Goal: Task Accomplishment & Management: Manage account settings

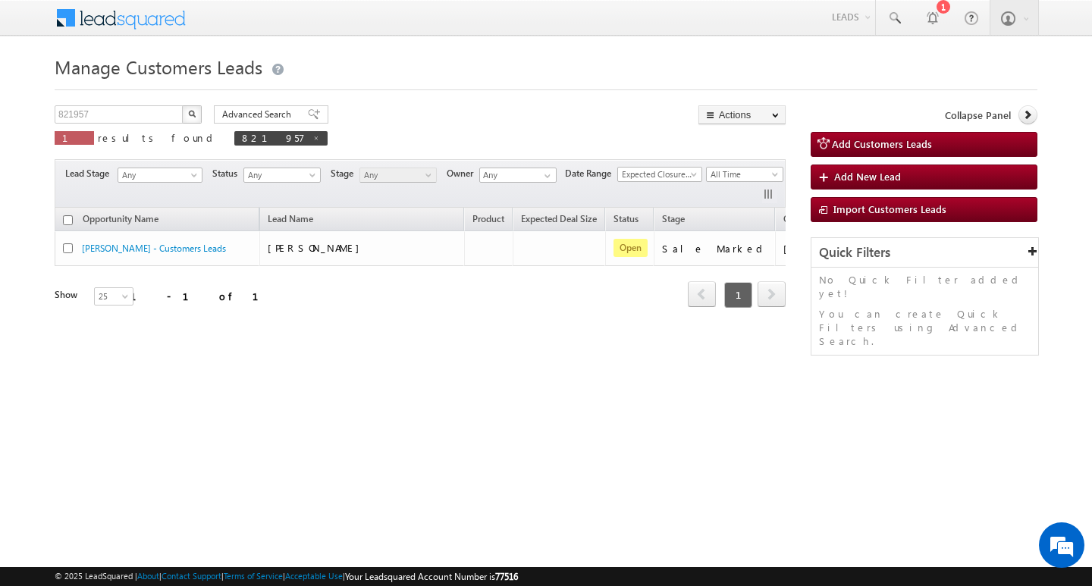
scroll to position [0, 61]
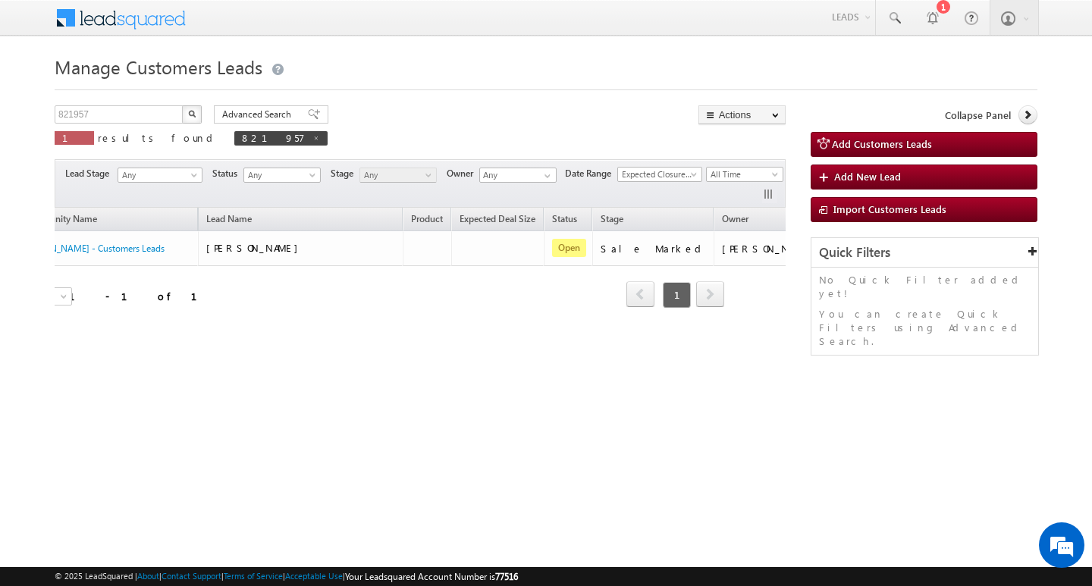
click at [108, 99] on div "Manage Customers Leads Customers Leads updated successfully. 821957 X 1 results…" at bounding box center [546, 240] width 983 height 379
click at [97, 127] on p "1 results found 821957" at bounding box center [191, 137] width 273 height 21
click at [110, 99] on div "Manage Customers Leads Customers Leads updated successfully. 821957 X 1 results…" at bounding box center [546, 240] width 983 height 379
click at [102, 115] on input "821957" at bounding box center [120, 114] width 130 height 18
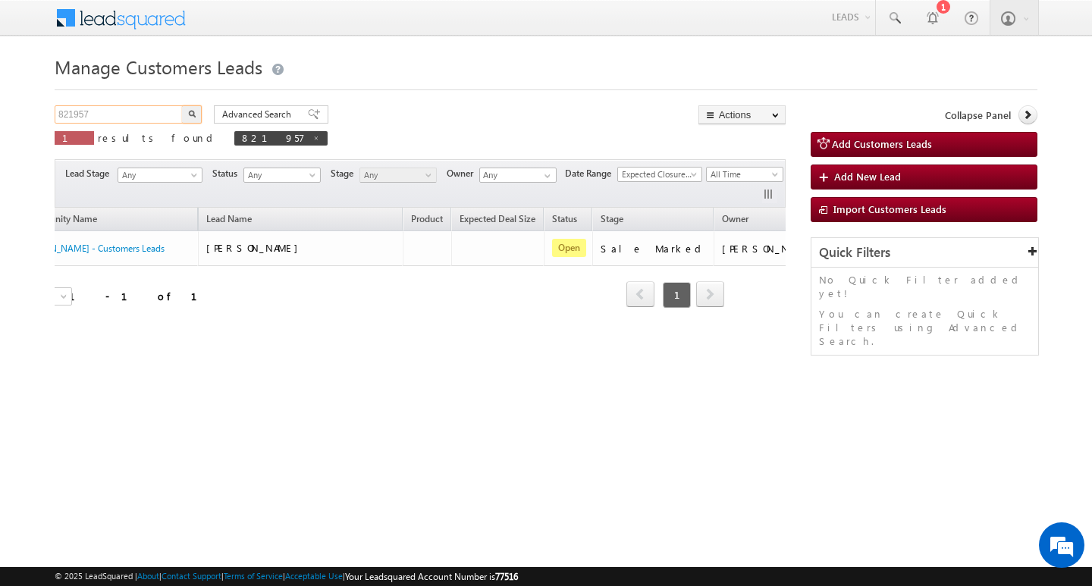
click at [102, 115] on input "821957" at bounding box center [120, 114] width 130 height 18
type input "Search Customers Leads"
click at [127, 115] on input "text" at bounding box center [120, 114] width 130 height 18
paste input "821935"
type input "821935"
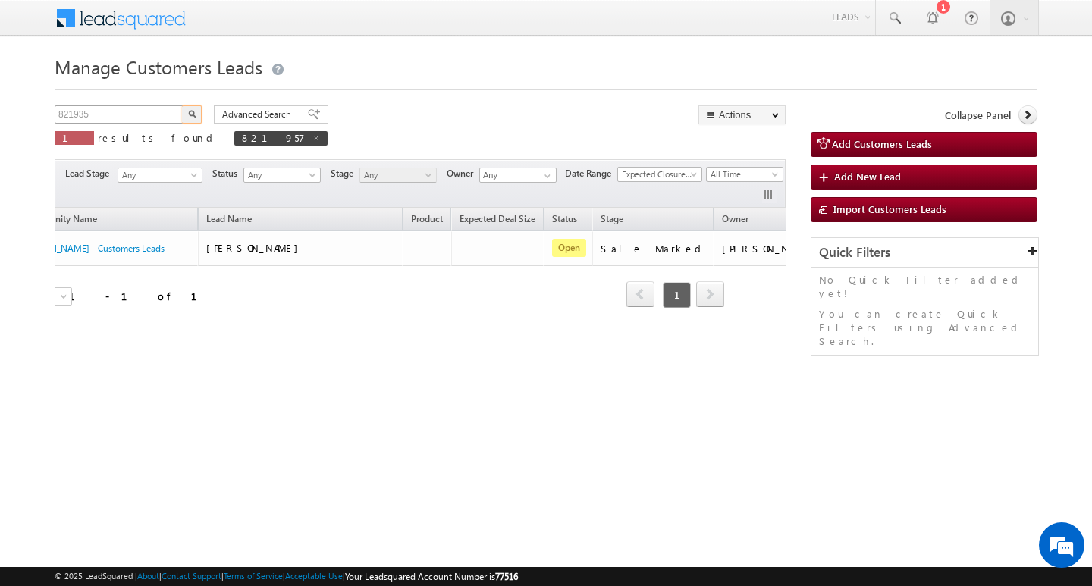
click at [182, 105] on button "button" at bounding box center [192, 114] width 20 height 18
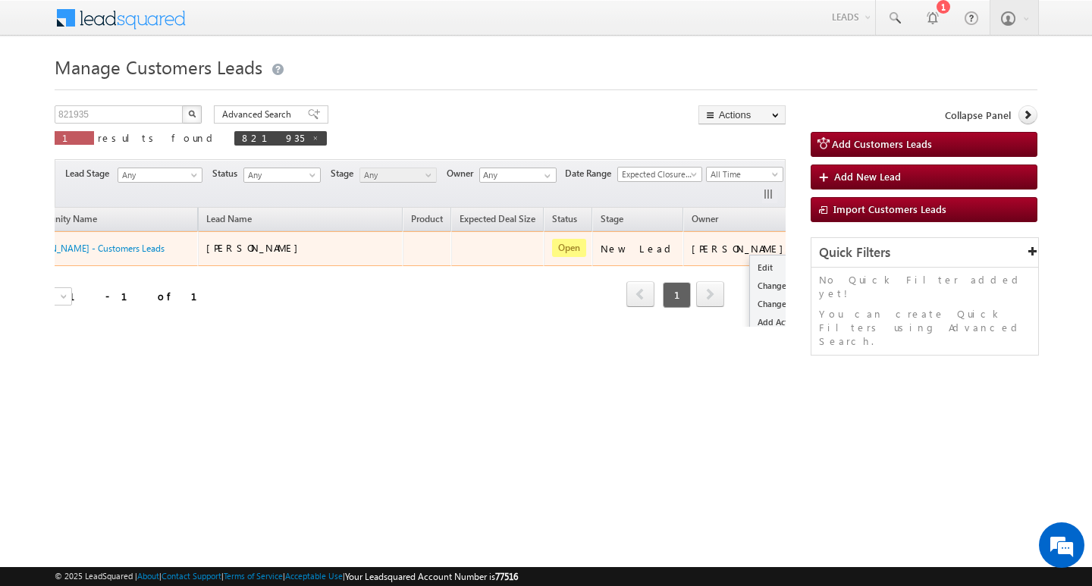
click at [811, 248] on button "button" at bounding box center [818, 247] width 15 height 15
click at [750, 262] on link "Edit" at bounding box center [788, 268] width 76 height 18
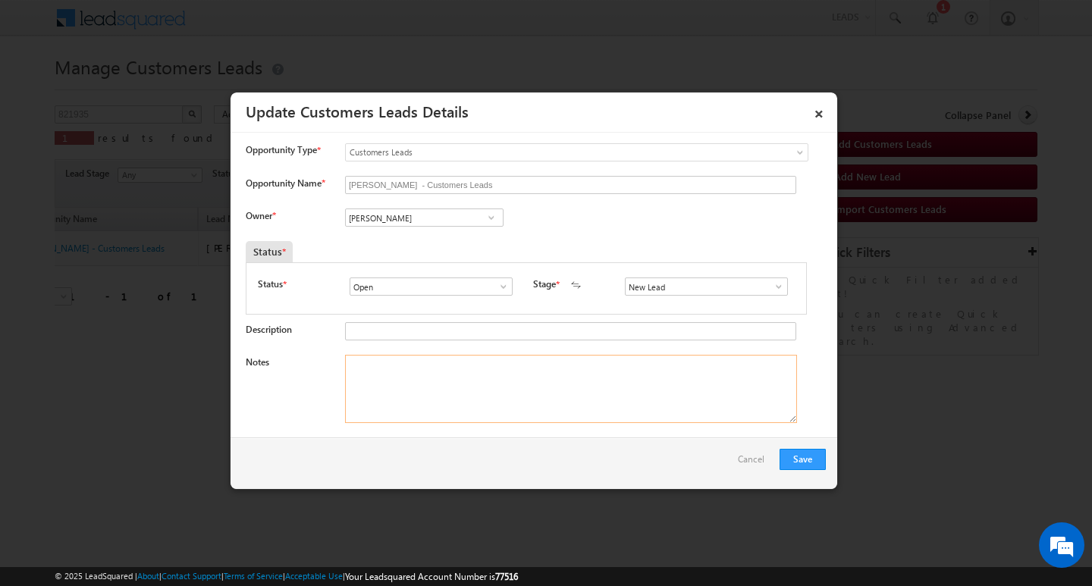
click at [506, 384] on textarea "Notes" at bounding box center [571, 389] width 452 height 68
click at [501, 391] on textarea "Notes" at bounding box center [571, 389] width 452 height 68
click at [400, 215] on input "[PERSON_NAME]" at bounding box center [424, 218] width 159 height 18
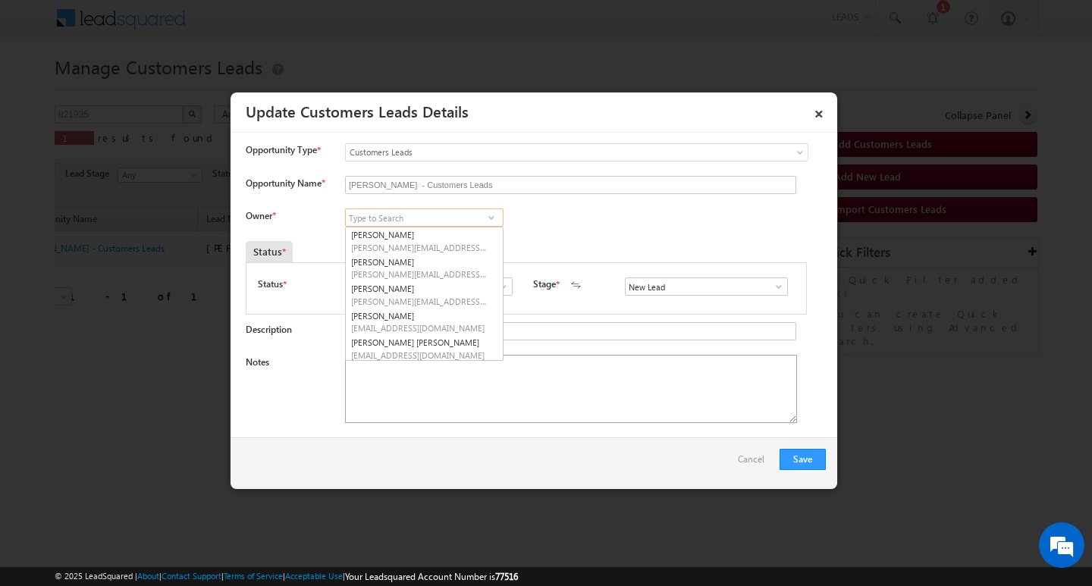
scroll to position [58, 0]
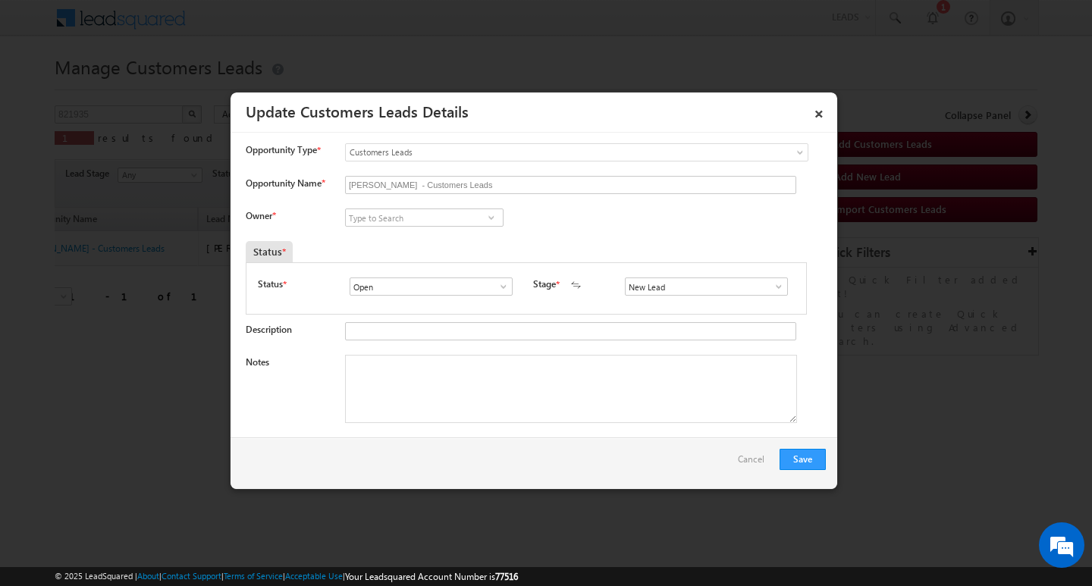
click at [771, 285] on span at bounding box center [778, 287] width 15 height 12
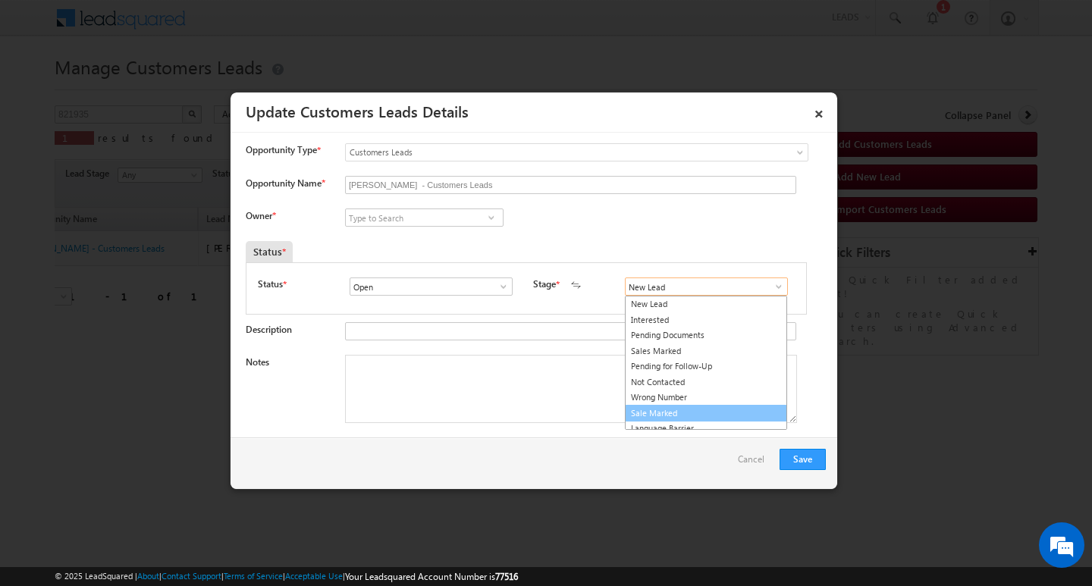
click at [708, 407] on link "Sale Marked" at bounding box center [706, 413] width 162 height 17
type input "Sale Marked"
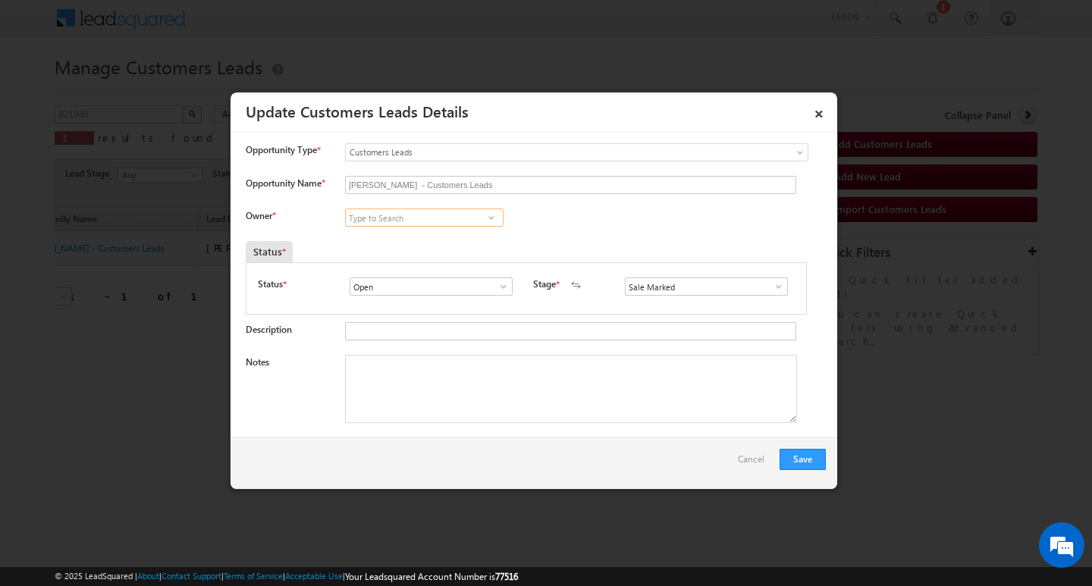
click at [409, 219] on input at bounding box center [424, 218] width 159 height 18
paste input "[PERSON_NAME]"
click at [411, 235] on link "[PERSON_NAME] [PERSON_NAME][EMAIL_ADDRESS][DOMAIN_NAME]" at bounding box center [424, 241] width 159 height 29
type input "[PERSON_NAME]"
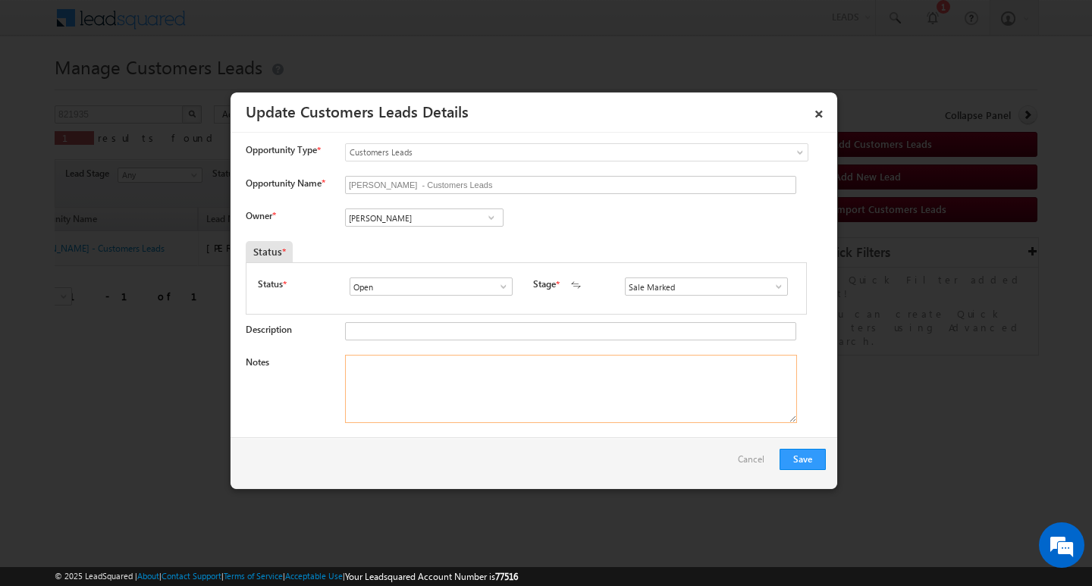
click at [402, 394] on textarea "Notes" at bounding box center [571, 389] width 452 height 68
click at [576, 400] on textarea "Notes" at bounding box center [571, 389] width 452 height 68
paste textarea "Customer Name: [PERSON_NAME]/ AG : 42/ B / MOTHE INCOEM : 1L / WORAK EXPE : 20Y…"
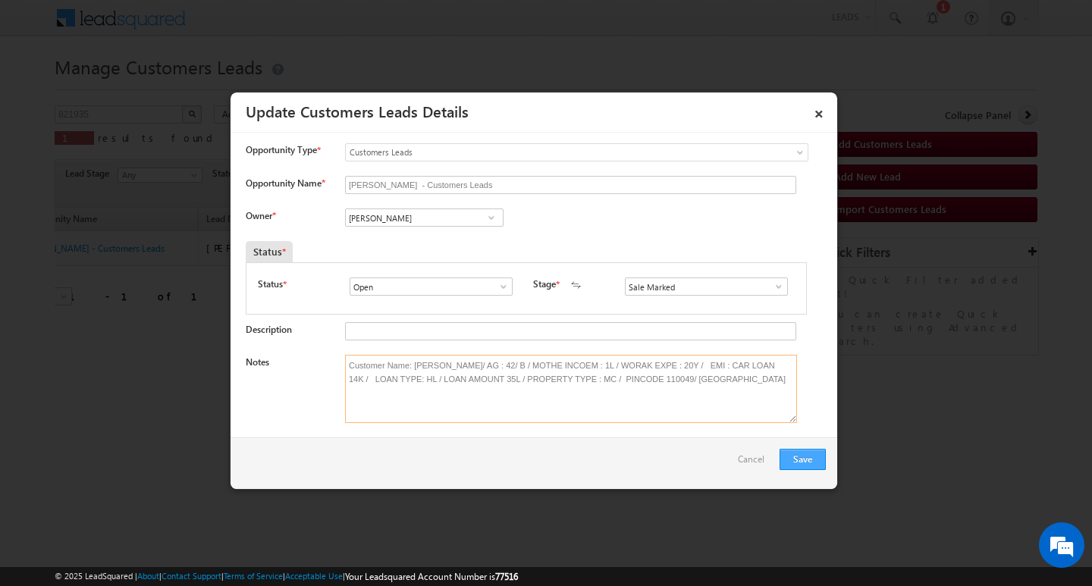
type textarea "Customer Name: [PERSON_NAME]/ AG : 42/ B / MOTHE INCOEM : 1L / WORAK EXPE : 20Y…"
click at [807, 451] on button "Save" at bounding box center [803, 459] width 46 height 21
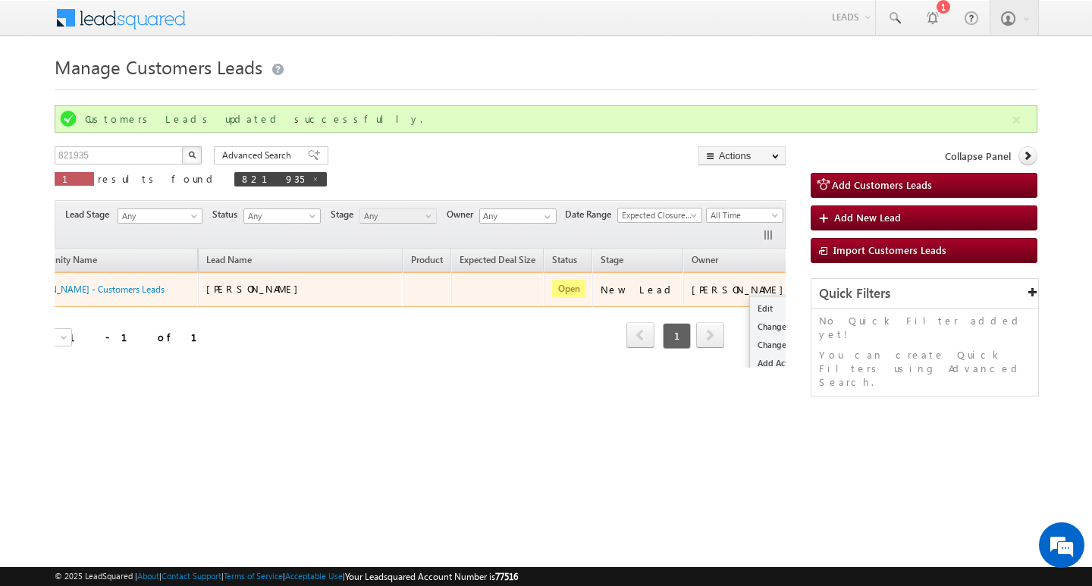
click at [749, 297] on ul "Edit Change Owner Change Stage Add Activity Add Task Delete" at bounding box center [787, 354] width 77 height 117
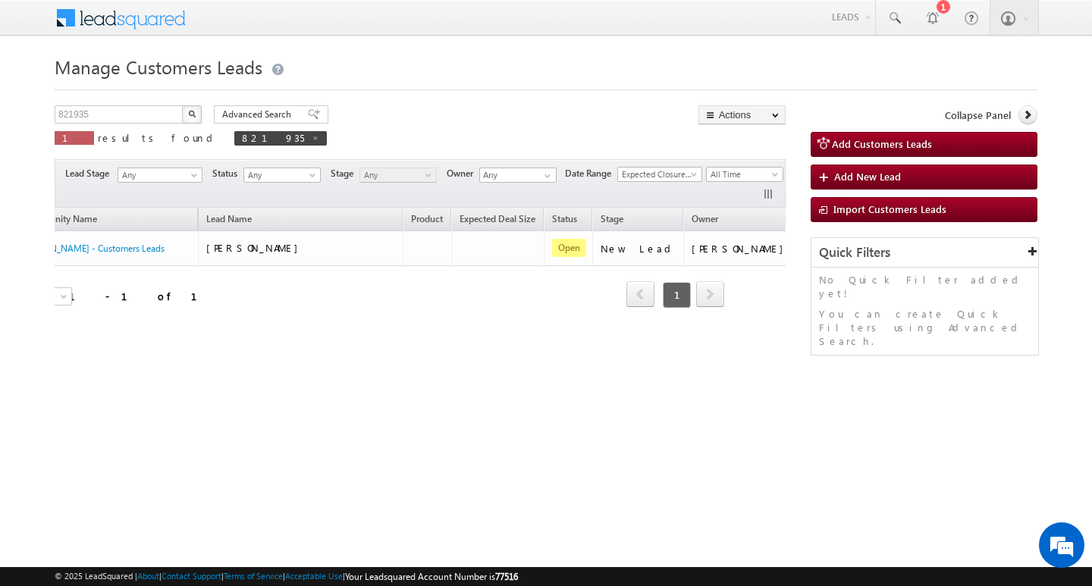
click at [630, 400] on div "Manage Customers Leads Customers Leads updated successfully. 821935 X 1 results…" at bounding box center [546, 240] width 983 height 379
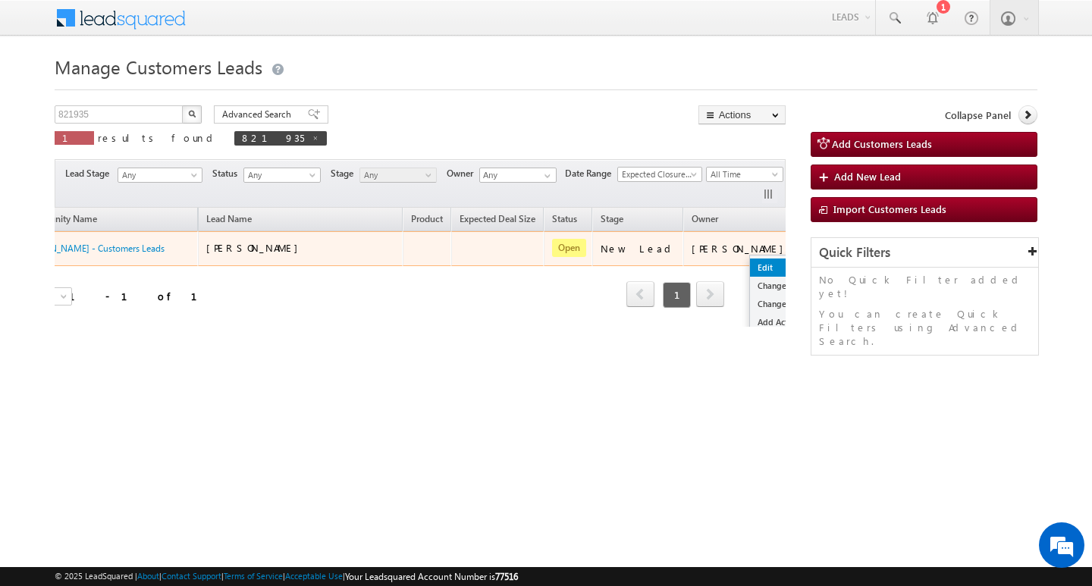
click at [750, 264] on link "Edit" at bounding box center [788, 268] width 76 height 18
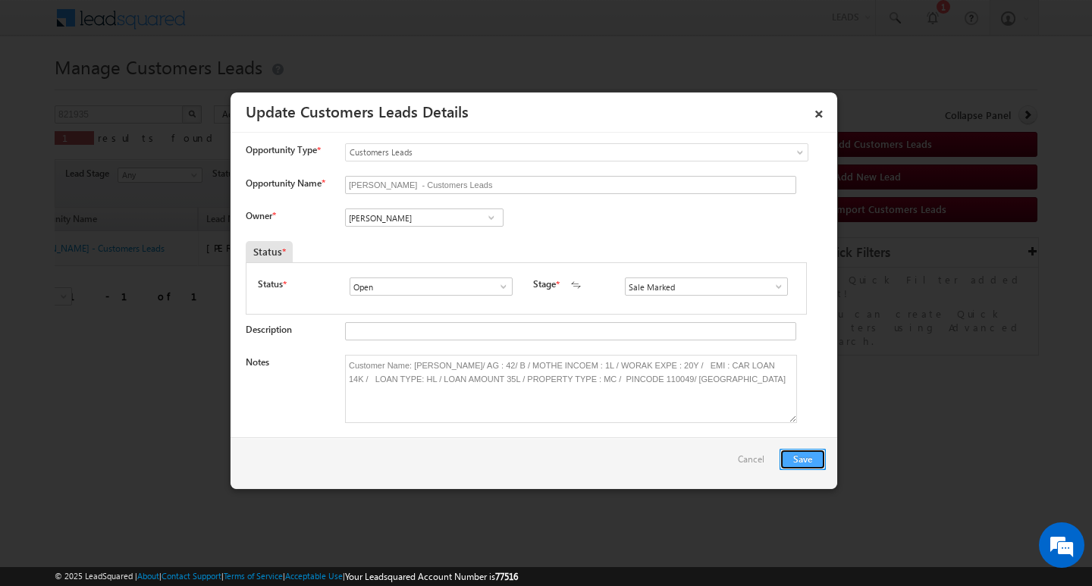
click at [793, 464] on button "Save" at bounding box center [803, 459] width 46 height 21
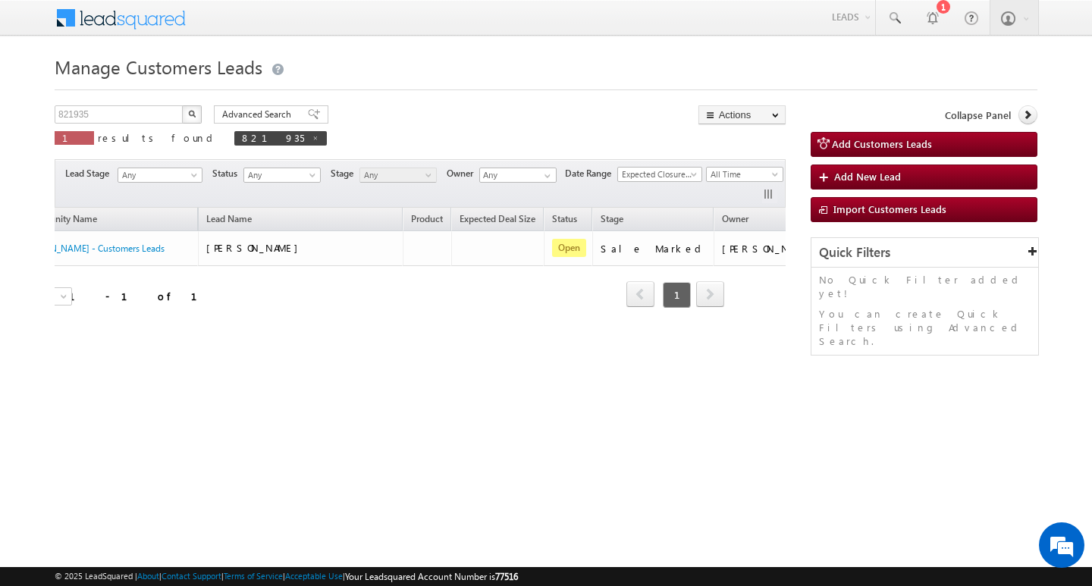
click at [455, 299] on div "Refresh first prev 1 next last 1 - 1 of 1" at bounding box center [358, 288] width 731 height 44
